Goal: Task Accomplishment & Management: Manage account settings

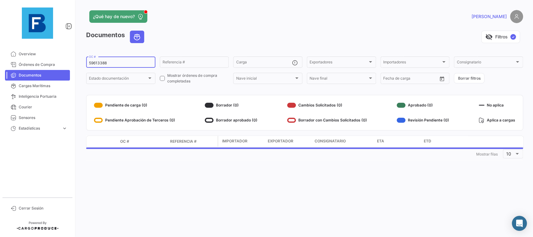
drag, startPoint x: 137, startPoint y: 63, endPoint x: 77, endPoint y: 61, distance: 59.9
click at [89, 61] on input "59613388" at bounding box center [121, 63] width 64 height 4
paste input "ECU250024025"
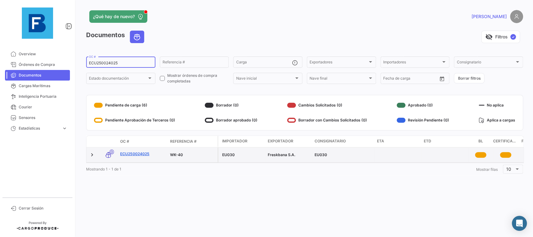
type input "ECU250024025"
click at [141, 156] on link "ECU250024025" at bounding box center [142, 154] width 45 height 6
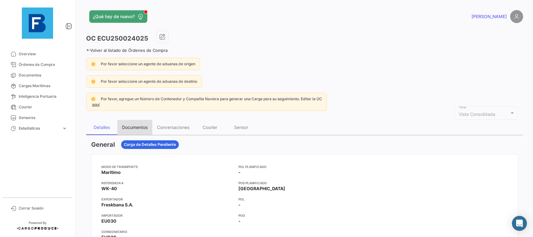
click at [134, 126] on div "Documentos" at bounding box center [135, 126] width 26 height 5
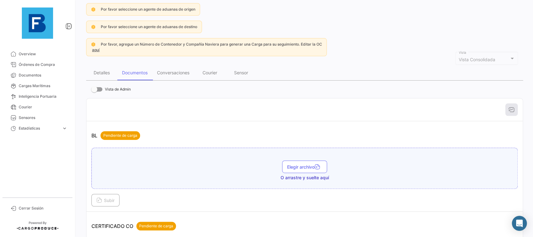
scroll to position [70, 0]
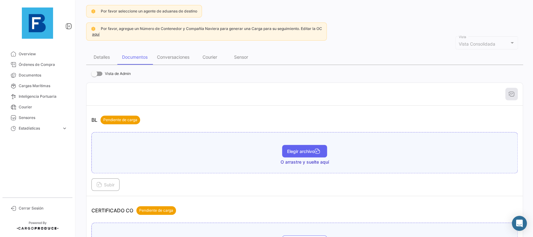
click at [297, 154] on span "Elegir archivo" at bounding box center [304, 150] width 35 height 5
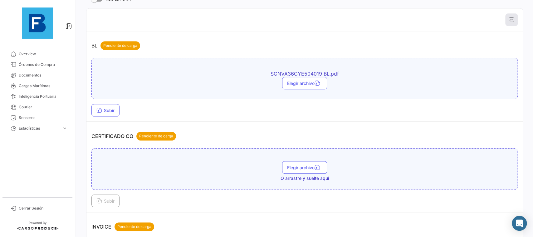
scroll to position [175, 0]
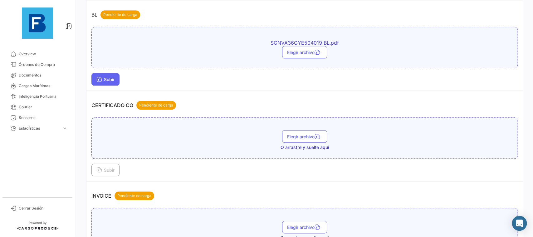
click at [109, 82] on span "Subir" at bounding box center [105, 79] width 18 height 5
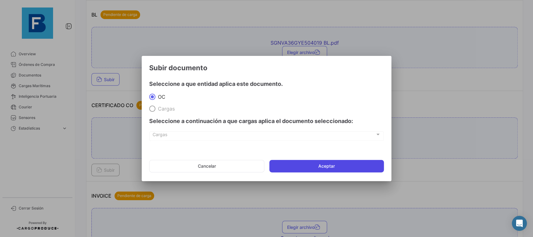
click at [335, 170] on button "Aceptar" at bounding box center [326, 166] width 114 height 12
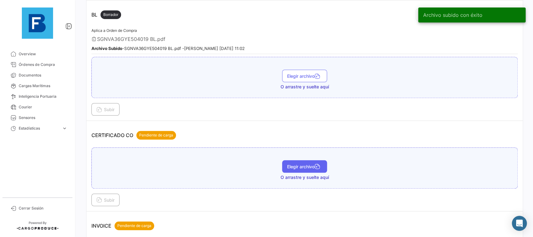
click at [300, 168] on span "Elegir archivo" at bounding box center [304, 166] width 35 height 5
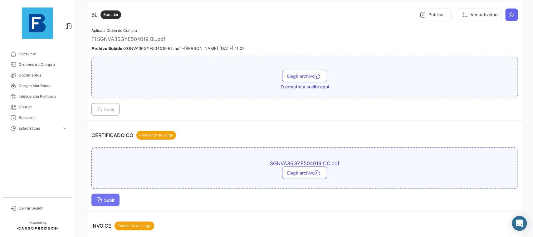
click at [114, 197] on span "Subir" at bounding box center [105, 199] width 18 height 5
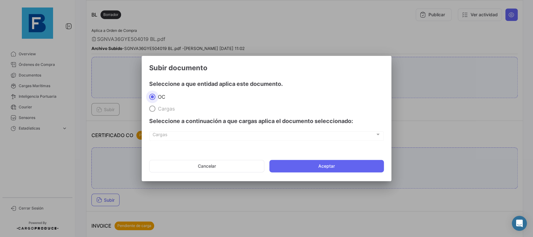
drag, startPoint x: 309, startPoint y: 160, endPoint x: 304, endPoint y: 159, distance: 4.5
click at [308, 161] on button "Aceptar" at bounding box center [326, 166] width 114 height 12
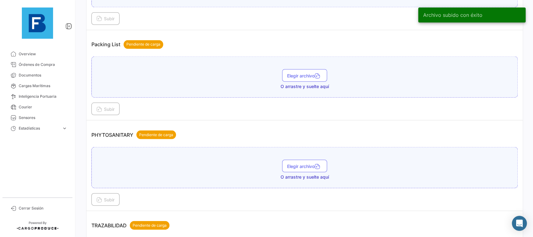
scroll to position [491, 0]
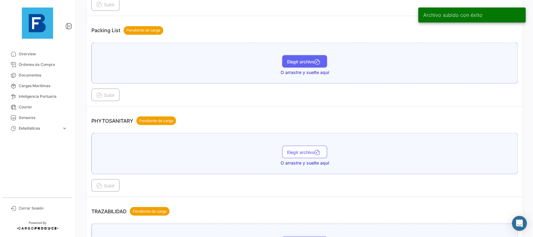
click at [291, 59] on span "Elegir archivo" at bounding box center [304, 61] width 35 height 5
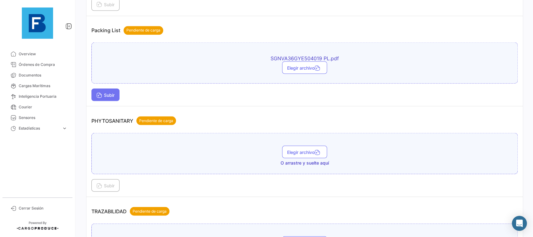
click at [103, 99] on button "Subir" at bounding box center [105, 94] width 28 height 12
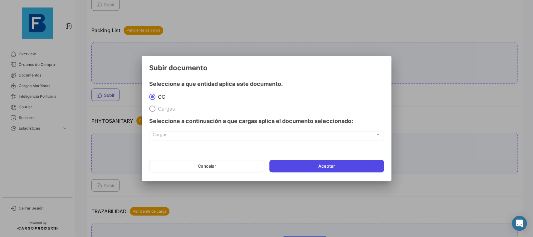
click at [342, 163] on button "Aceptar" at bounding box center [326, 166] width 114 height 12
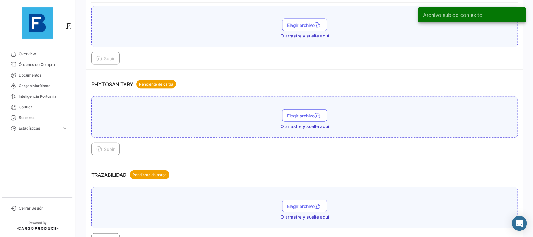
scroll to position [596, 0]
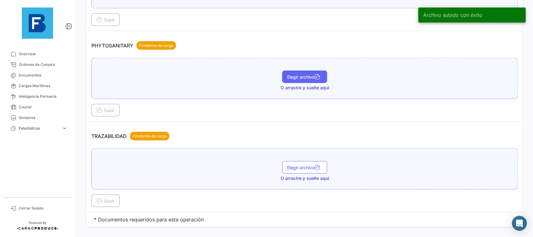
click at [311, 75] on span "Elegir archivo" at bounding box center [304, 76] width 35 height 5
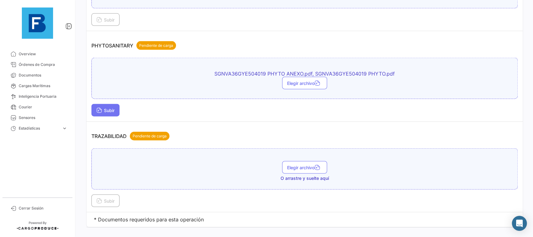
click at [104, 109] on span "Subir" at bounding box center [105, 110] width 18 height 5
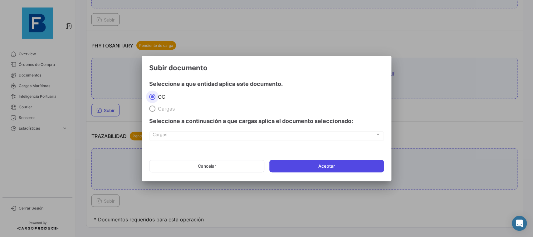
click at [285, 170] on button "Aceptar" at bounding box center [326, 166] width 114 height 12
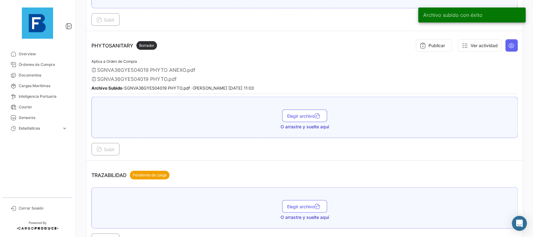
scroll to position [644, 0]
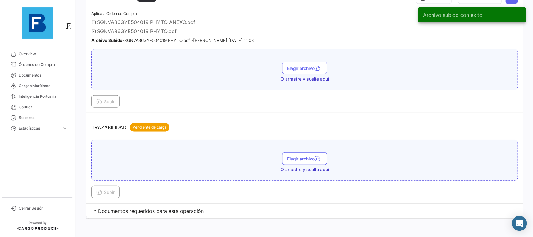
click at [307, 163] on div "Elegir archivo O arrastre y suelte aquí" at bounding box center [304, 162] width 419 height 20
click at [307, 156] on span "Elegir archivo" at bounding box center [304, 158] width 35 height 5
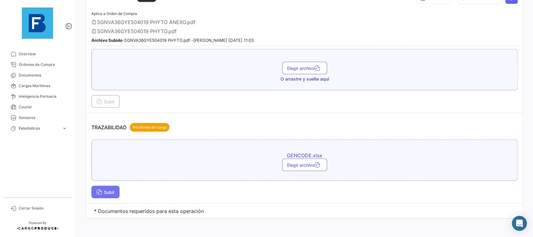
click at [114, 190] on span "Subir" at bounding box center [105, 191] width 18 height 5
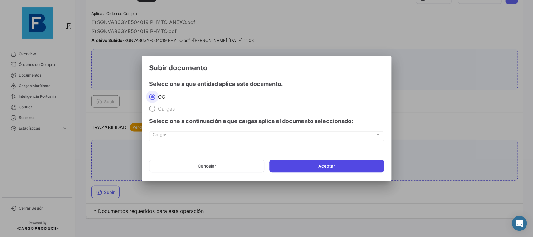
click at [321, 163] on button "Aceptar" at bounding box center [326, 166] width 114 height 12
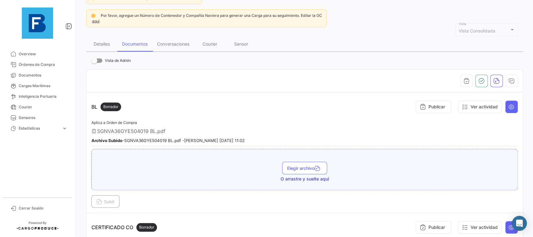
scroll to position [76, 0]
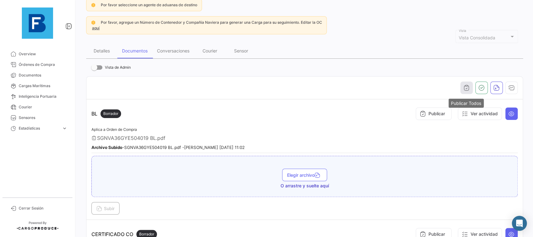
click at [467, 85] on icon "button" at bounding box center [466, 88] width 6 height 6
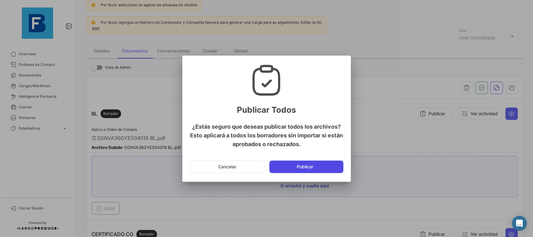
click at [318, 170] on button "Publicar" at bounding box center [306, 166] width 74 height 12
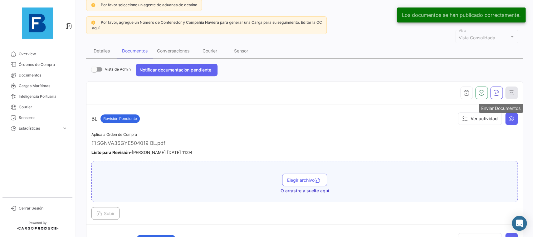
click at [512, 91] on icon "button" at bounding box center [511, 93] width 6 height 6
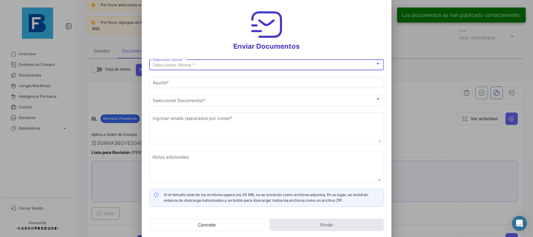
click at [280, 64] on div "Seleccionar Idioma *" at bounding box center [264, 64] width 222 height 5
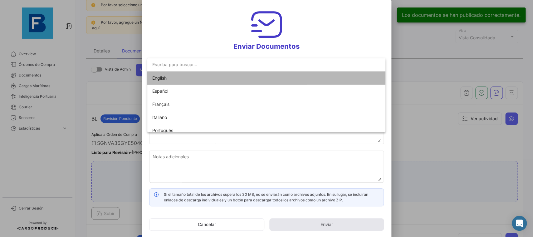
click at [248, 75] on mat-option "English" at bounding box center [266, 77] width 238 height 13
type input "[PERSON_NAME] has shared the documents of PO # ECU250024025 with you"
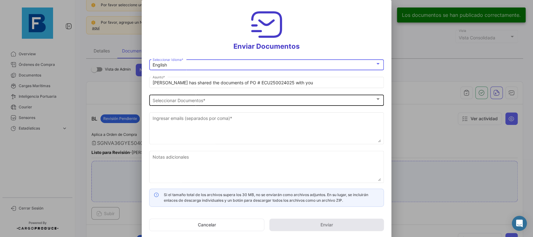
click at [226, 97] on div "Seleccionar Documentos Seleccionar Documentos *" at bounding box center [267, 99] width 228 height 12
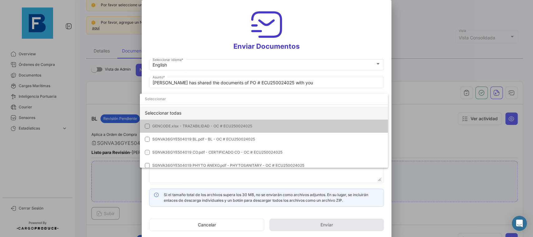
scroll to position [0, 0]
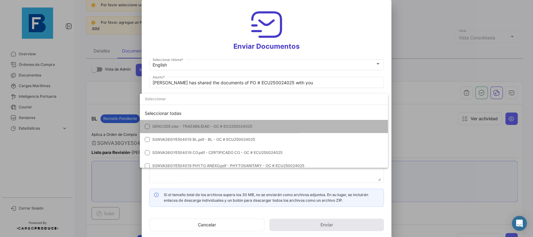
click at [254, 123] on mat-option "GENCODE.xlsx - TRAZABILIDAD - OC # ECU250024025" at bounding box center [264, 126] width 248 height 13
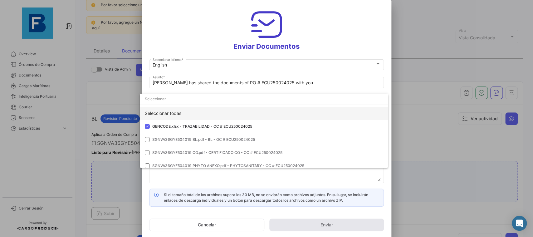
click at [243, 116] on div "Seleccionar todas" at bounding box center [264, 113] width 248 height 13
click at [390, 72] on div at bounding box center [266, 118] width 533 height 237
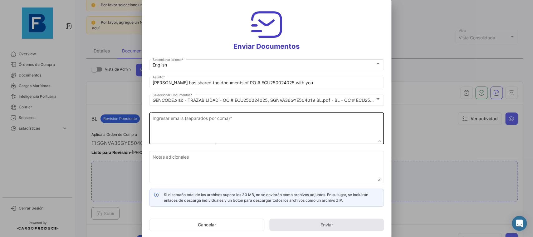
click at [235, 137] on textarea "Ingresar emails (separados por coma) *" at bounding box center [267, 128] width 228 height 27
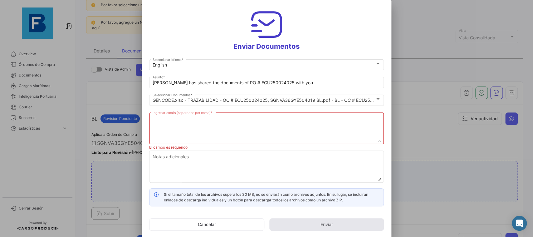
paste textarea "EU030 [EMAIL_ADDRESS][DOMAIN_NAME],[EMAIL_ADDRESS][DOMAIN_NAME],[DOMAIN_NAME][E…"
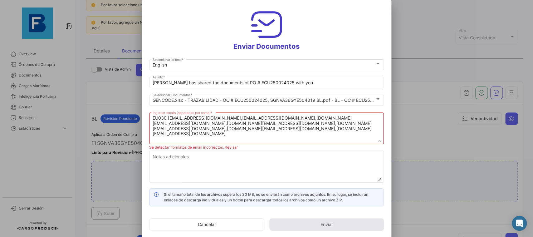
drag, startPoint x: 172, startPoint y: 116, endPoint x: 131, endPoint y: 112, distance: 40.7
click at [153, 115] on textarea "EU030 [EMAIL_ADDRESS][DOMAIN_NAME],[EMAIL_ADDRESS][DOMAIN_NAME],[DOMAIN_NAME][E…" at bounding box center [267, 128] width 228 height 27
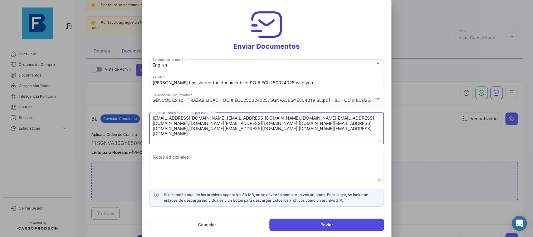
type textarea "[EMAIL_ADDRESS][DOMAIN_NAME],[EMAIL_ADDRESS][DOMAIN_NAME],[DOMAIN_NAME][EMAIL_A…"
click at [324, 222] on button "Enviar" at bounding box center [326, 224] width 114 height 12
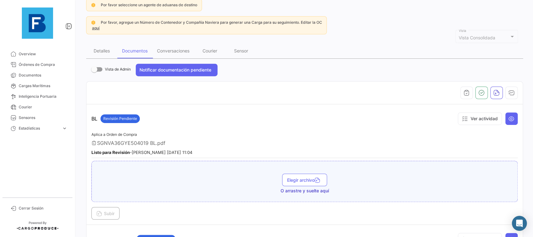
scroll to position [147, 0]
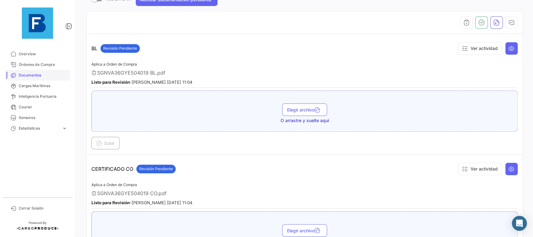
click at [45, 76] on span "Documentos" at bounding box center [43, 75] width 49 height 6
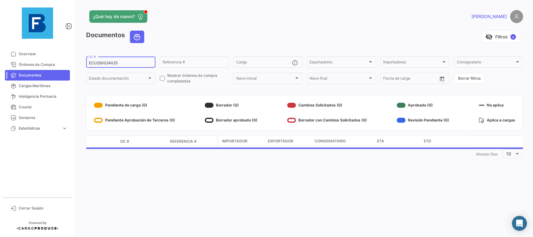
drag, startPoint x: 123, startPoint y: 62, endPoint x: 85, endPoint y: 61, distance: 38.1
click at [89, 61] on input "ECU250024025" at bounding box center [121, 63] width 64 height 4
paste input "14523460"
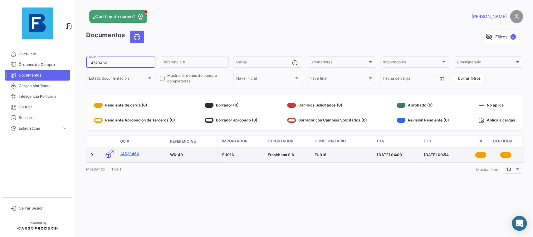
type input "14523460"
click at [134, 154] on link "14523460" at bounding box center [142, 154] width 45 height 6
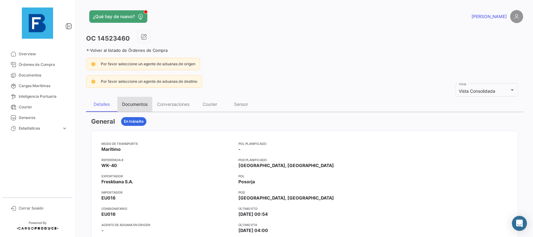
click at [133, 106] on div "Documentos" at bounding box center [135, 103] width 26 height 5
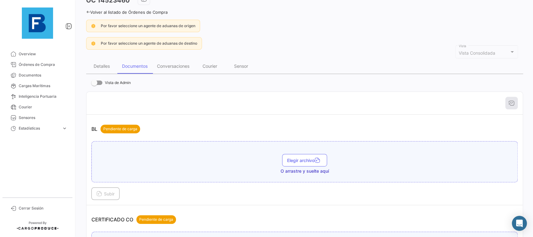
scroll to position [70, 0]
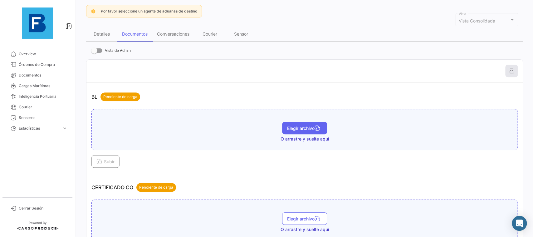
click at [289, 127] on span "Elegir archivo" at bounding box center [304, 127] width 35 height 5
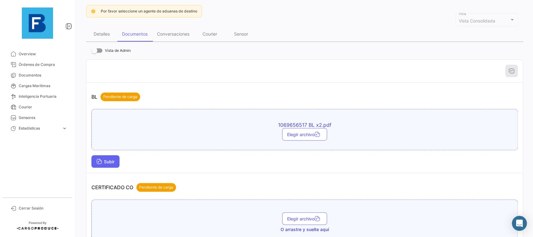
click at [99, 165] on button "Subir" at bounding box center [105, 161] width 28 height 12
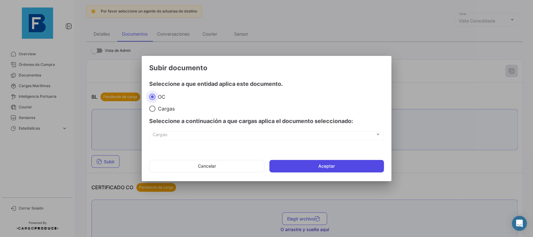
click at [338, 167] on button "Aceptar" at bounding box center [326, 166] width 114 height 12
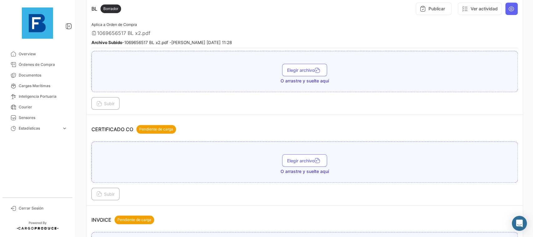
scroll to position [175, 0]
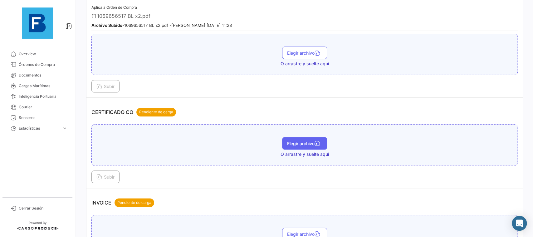
click at [301, 147] on button "Elegir archivo" at bounding box center [304, 143] width 45 height 12
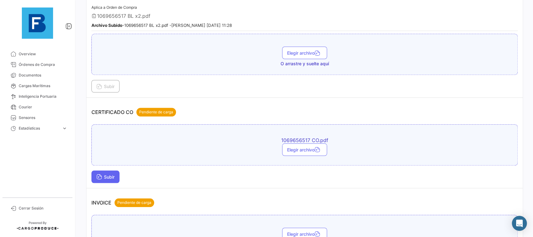
click at [118, 173] on button "Subir" at bounding box center [105, 176] width 28 height 12
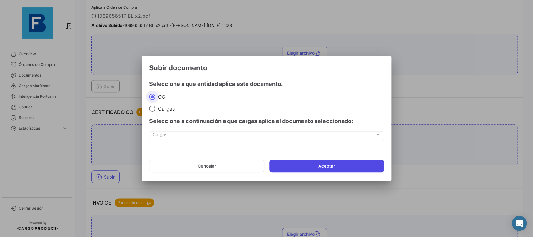
click at [308, 161] on button "Aceptar" at bounding box center [326, 166] width 114 height 12
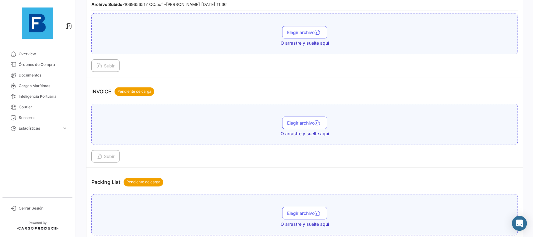
scroll to position [351, 0]
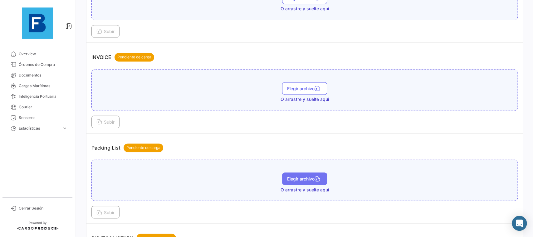
click at [310, 182] on button "Elegir archivo" at bounding box center [304, 178] width 45 height 12
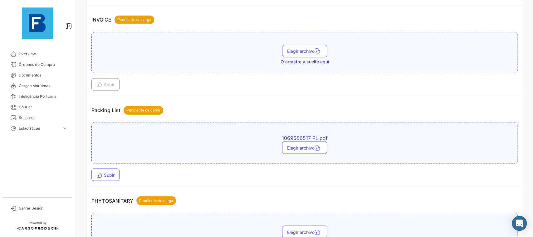
scroll to position [421, 0]
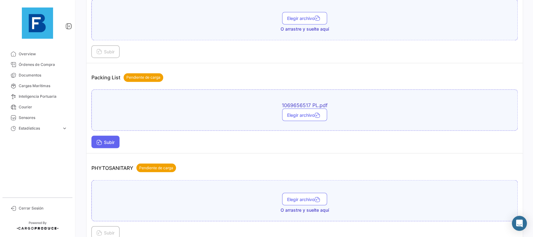
click at [105, 137] on button "Subir" at bounding box center [105, 141] width 28 height 12
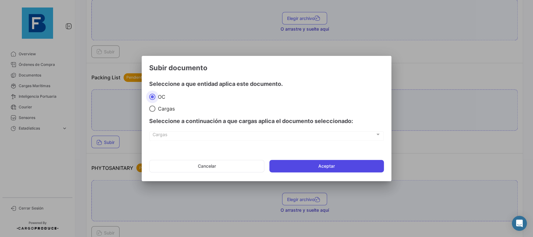
click at [292, 163] on button "Aceptar" at bounding box center [326, 166] width 114 height 12
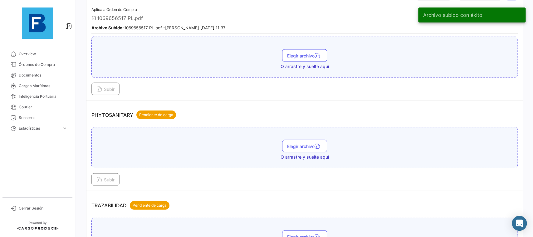
scroll to position [526, 0]
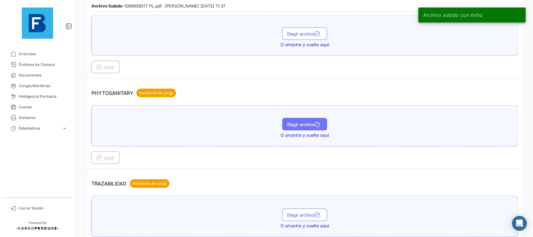
click at [306, 118] on button "Elegir archivo" at bounding box center [304, 124] width 45 height 12
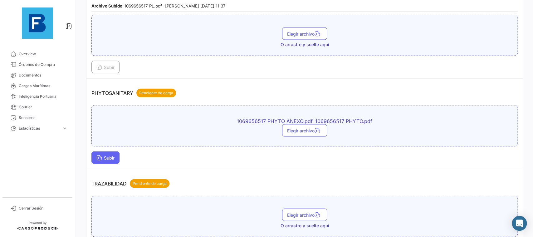
click at [119, 156] on button "Subir" at bounding box center [105, 157] width 28 height 12
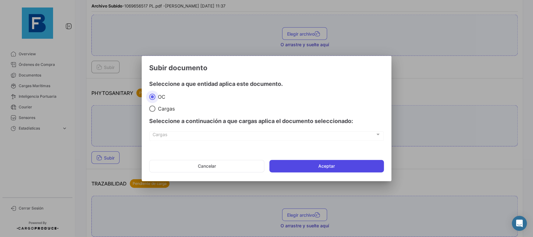
click at [339, 165] on button "Aceptar" at bounding box center [326, 166] width 114 height 12
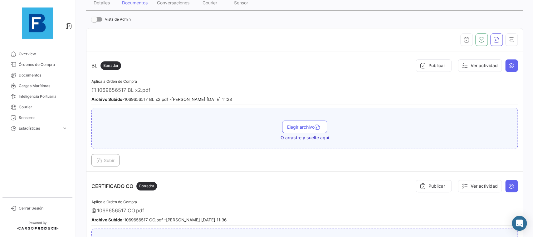
scroll to position [59, 0]
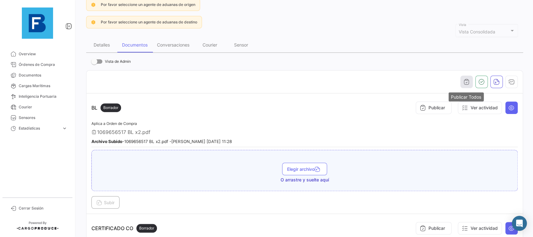
click at [466, 81] on icon "button" at bounding box center [466, 82] width 6 height 6
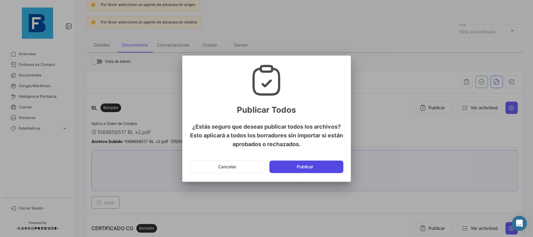
click at [329, 160] on button "Publicar" at bounding box center [306, 166] width 74 height 12
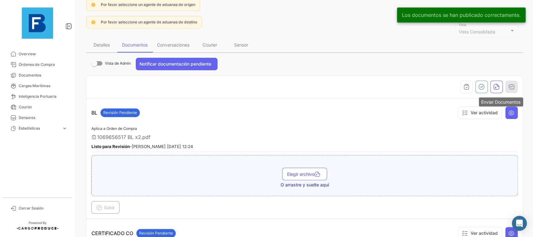
click at [512, 87] on icon "button" at bounding box center [511, 87] width 6 height 6
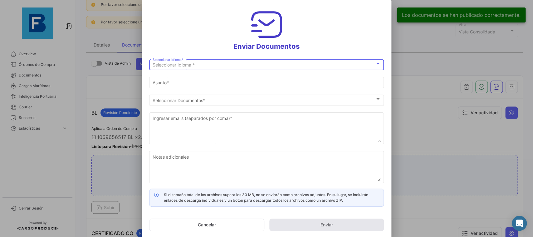
click at [254, 62] on div "Seleccionar Idioma *" at bounding box center [264, 64] width 222 height 5
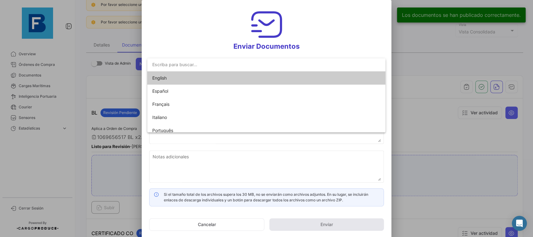
click at [237, 72] on span "English" at bounding box center [195, 77] width 87 height 13
type input "[PERSON_NAME] has shared the documents of PO # 14523460 with you"
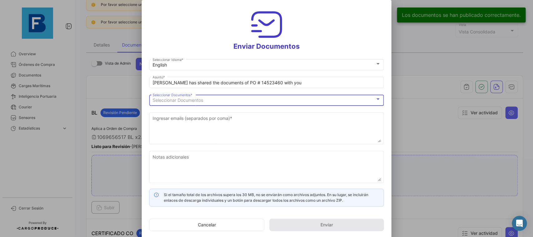
click at [226, 101] on div "Seleccionar Documentos" at bounding box center [264, 100] width 222 height 5
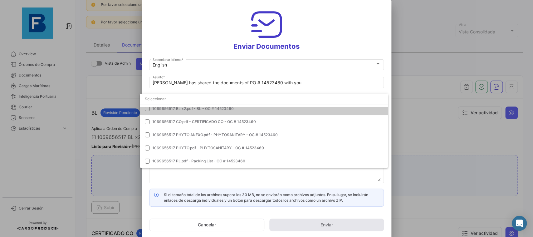
scroll to position [0, 0]
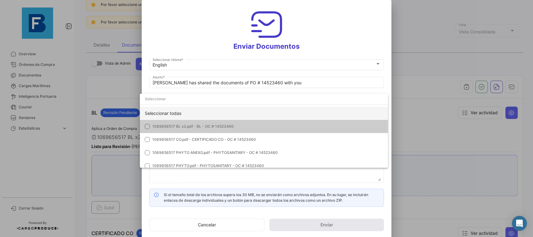
click at [303, 109] on div "Seleccionar todas" at bounding box center [264, 113] width 248 height 13
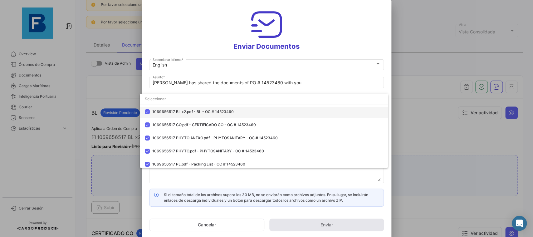
scroll to position [18, 0]
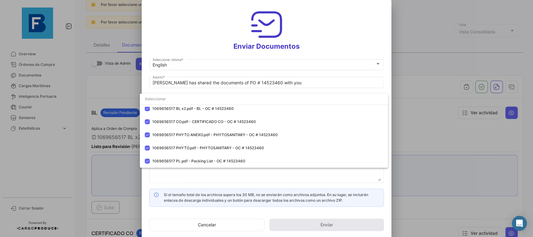
click at [389, 84] on div at bounding box center [266, 118] width 533 height 237
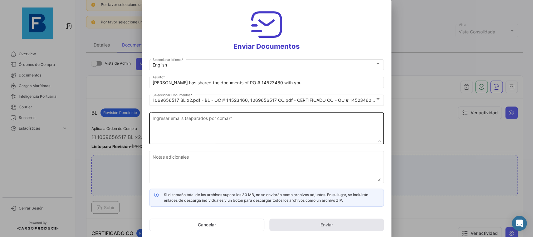
click at [251, 123] on textarea "Ingresar emails (separados por coma) *" at bounding box center [267, 128] width 228 height 27
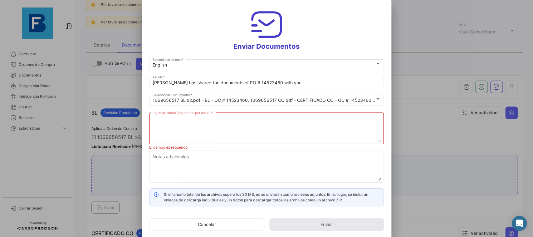
paste textarea "[EMAIL_ADDRESS][PERSON_NAME][DOMAIN_NAME],[DOMAIN_NAME][EMAIL_ADDRESS][DOMAIN_N…"
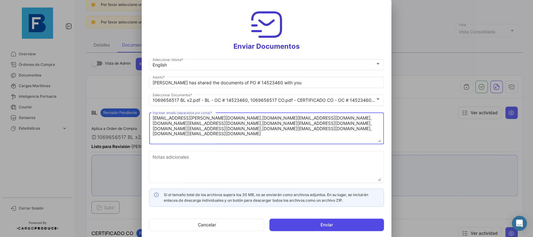
type textarea "[EMAIL_ADDRESS][PERSON_NAME][DOMAIN_NAME],[DOMAIN_NAME][EMAIL_ADDRESS][DOMAIN_N…"
click at [301, 227] on button "Enviar" at bounding box center [326, 224] width 114 height 12
